Goal: Task Accomplishment & Management: Manage account settings

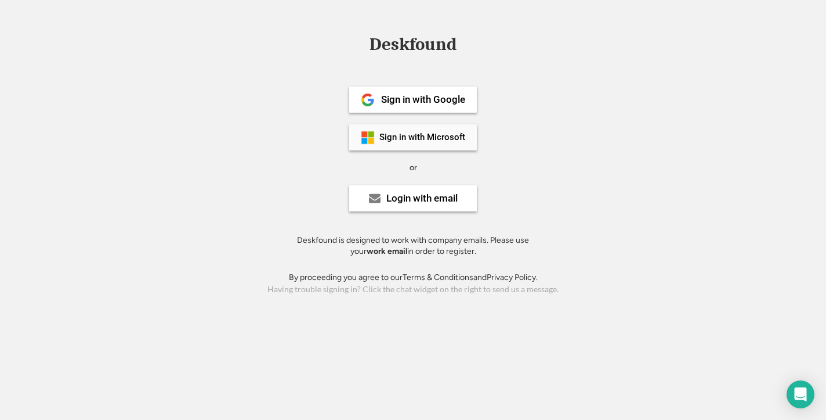
click at [443, 144] on div "Sign in with Microsoft" at bounding box center [413, 137] width 128 height 26
click at [367, 137] on img at bounding box center [368, 138] width 14 height 14
